Goal: Task Accomplishment & Management: Use online tool/utility

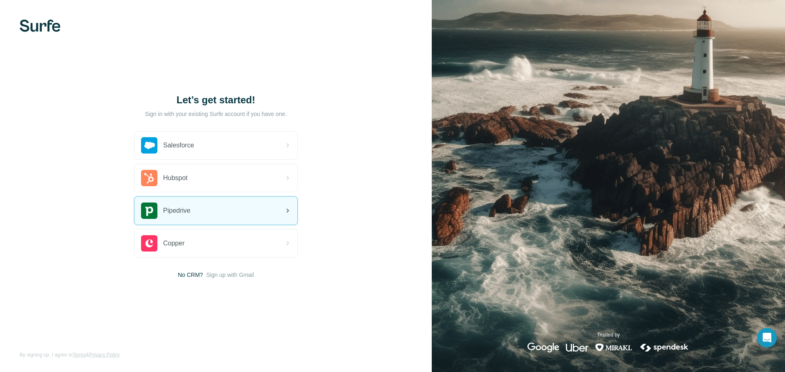
click at [222, 198] on div "Pipedrive" at bounding box center [215, 211] width 163 height 28
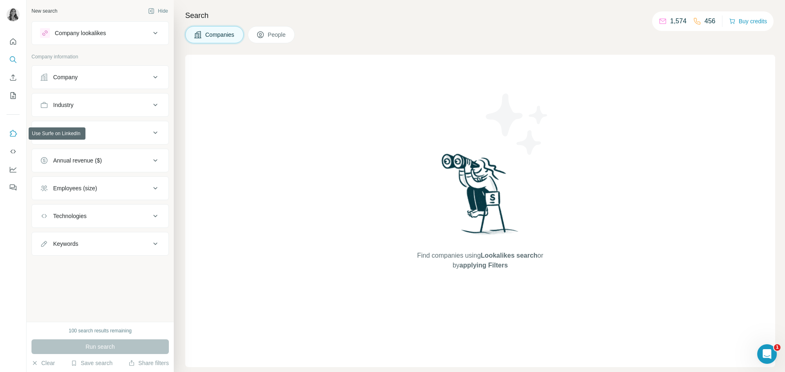
click at [13, 128] on button "Use Surfe on LinkedIn" at bounding box center [13, 133] width 13 height 15
